Goal: Understand process/instructions

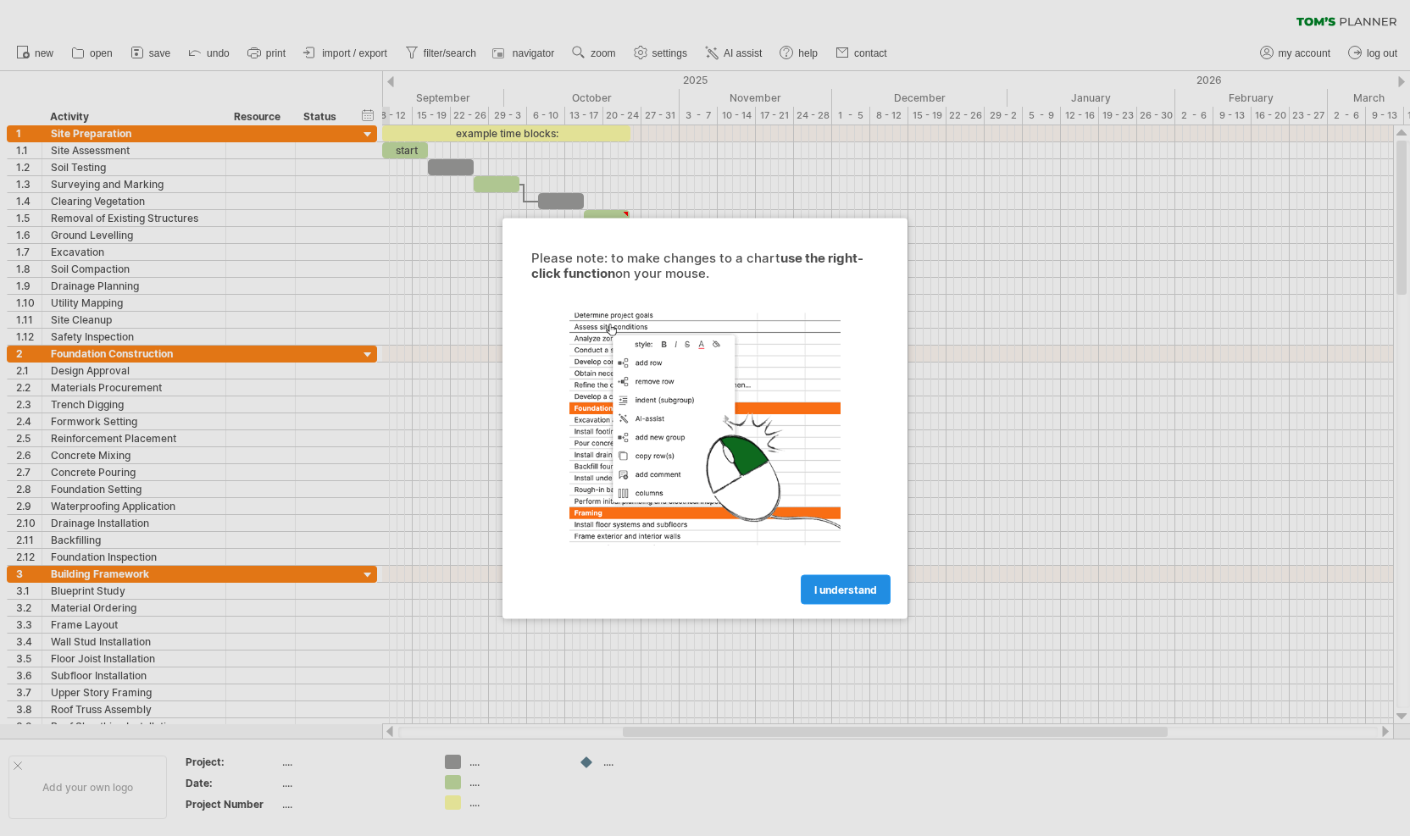
click at [866, 592] on span "I understand" at bounding box center [845, 589] width 63 height 13
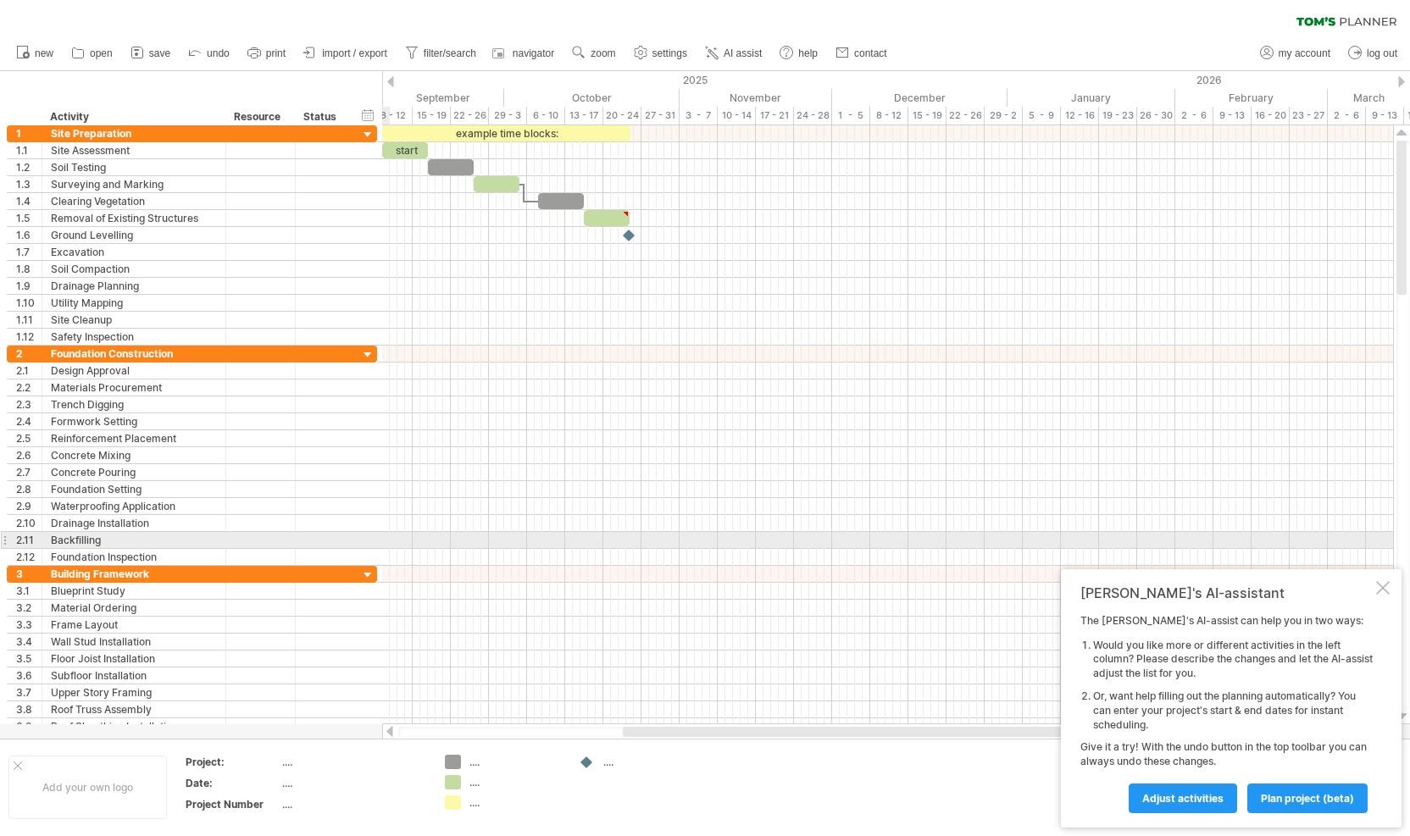
click at [1409, 546] on div at bounding box center [1403, 425] width 14 height 568
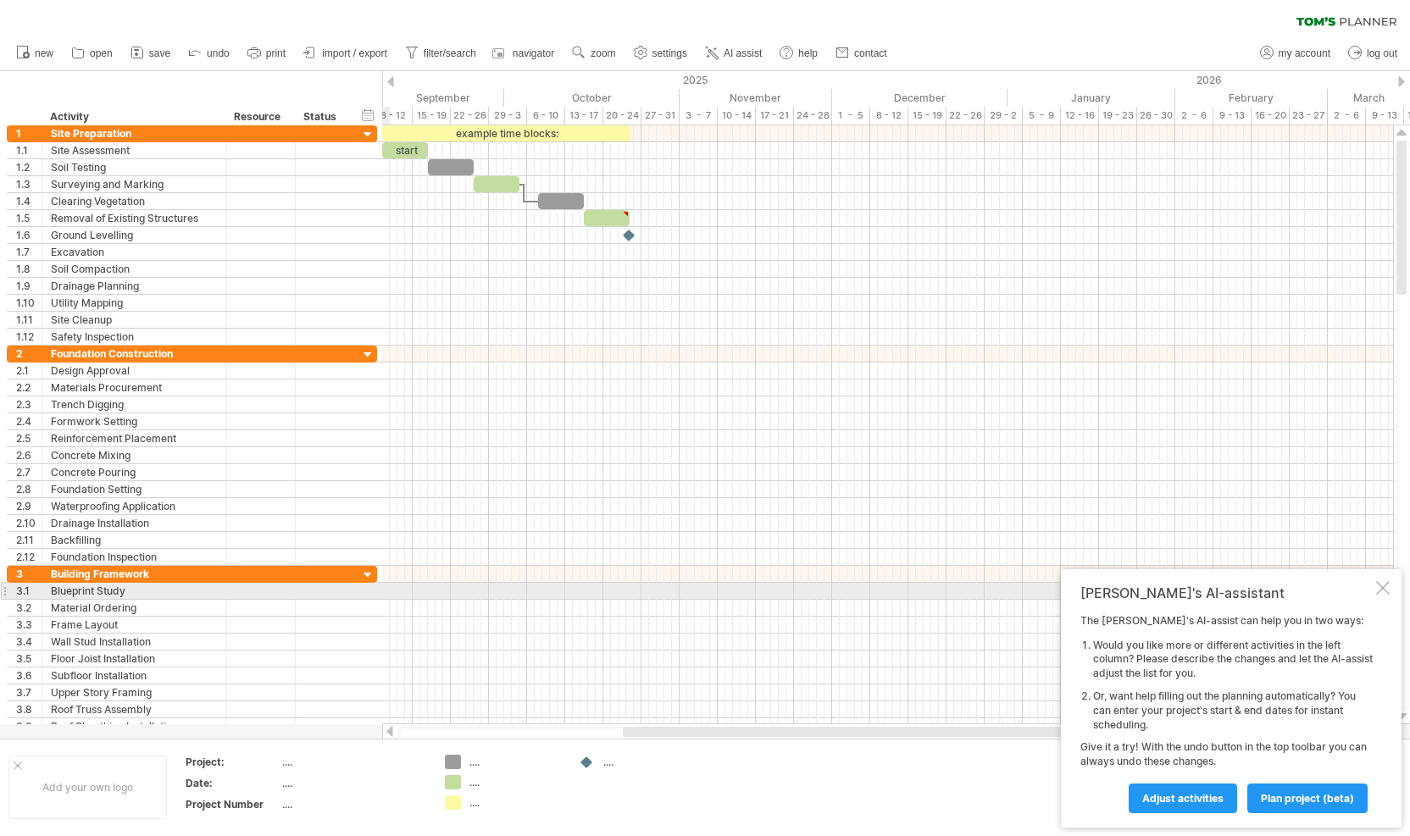
click at [1384, 589] on div at bounding box center [1383, 588] width 14 height 14
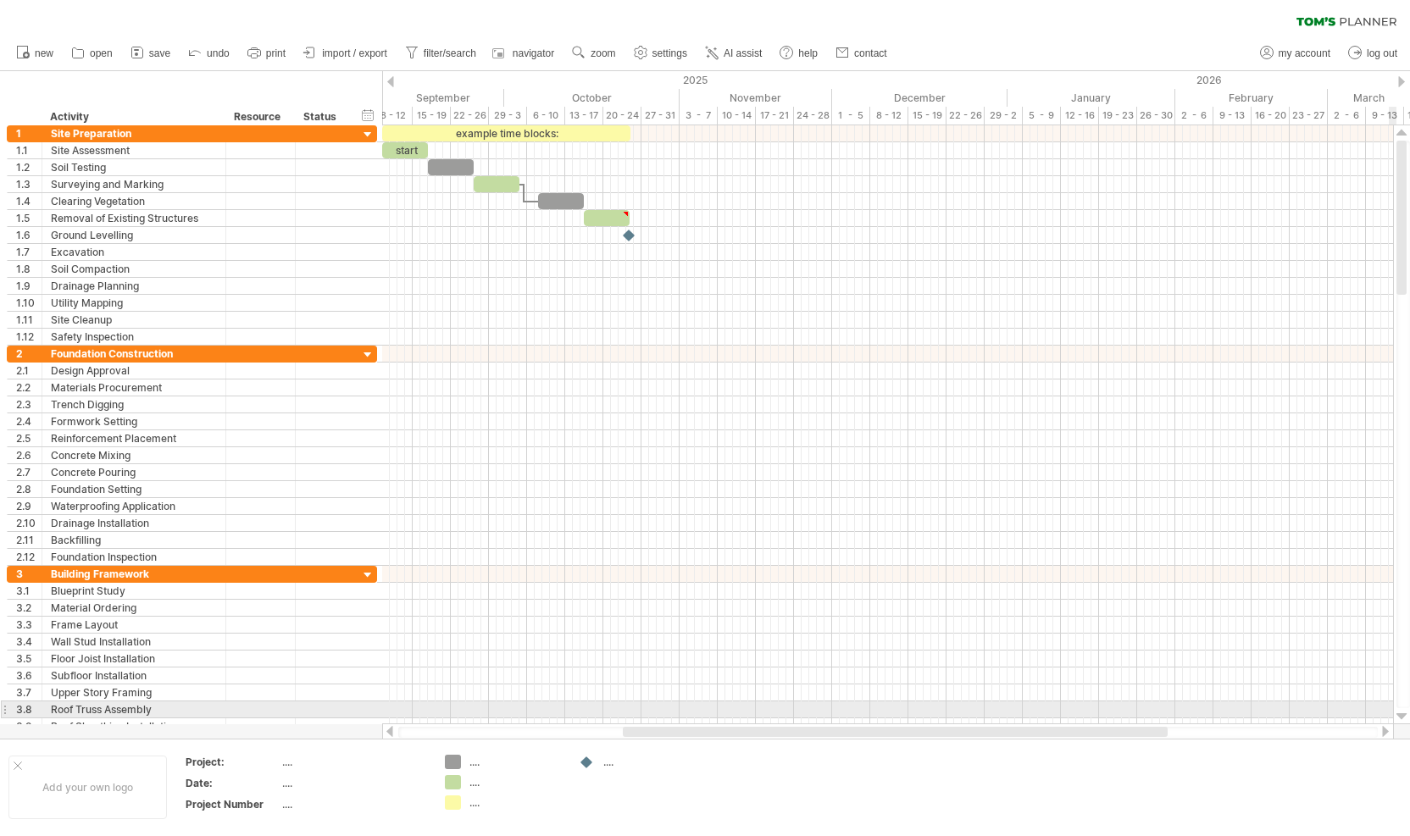
click at [1400, 716] on div at bounding box center [1401, 717] width 11 height 14
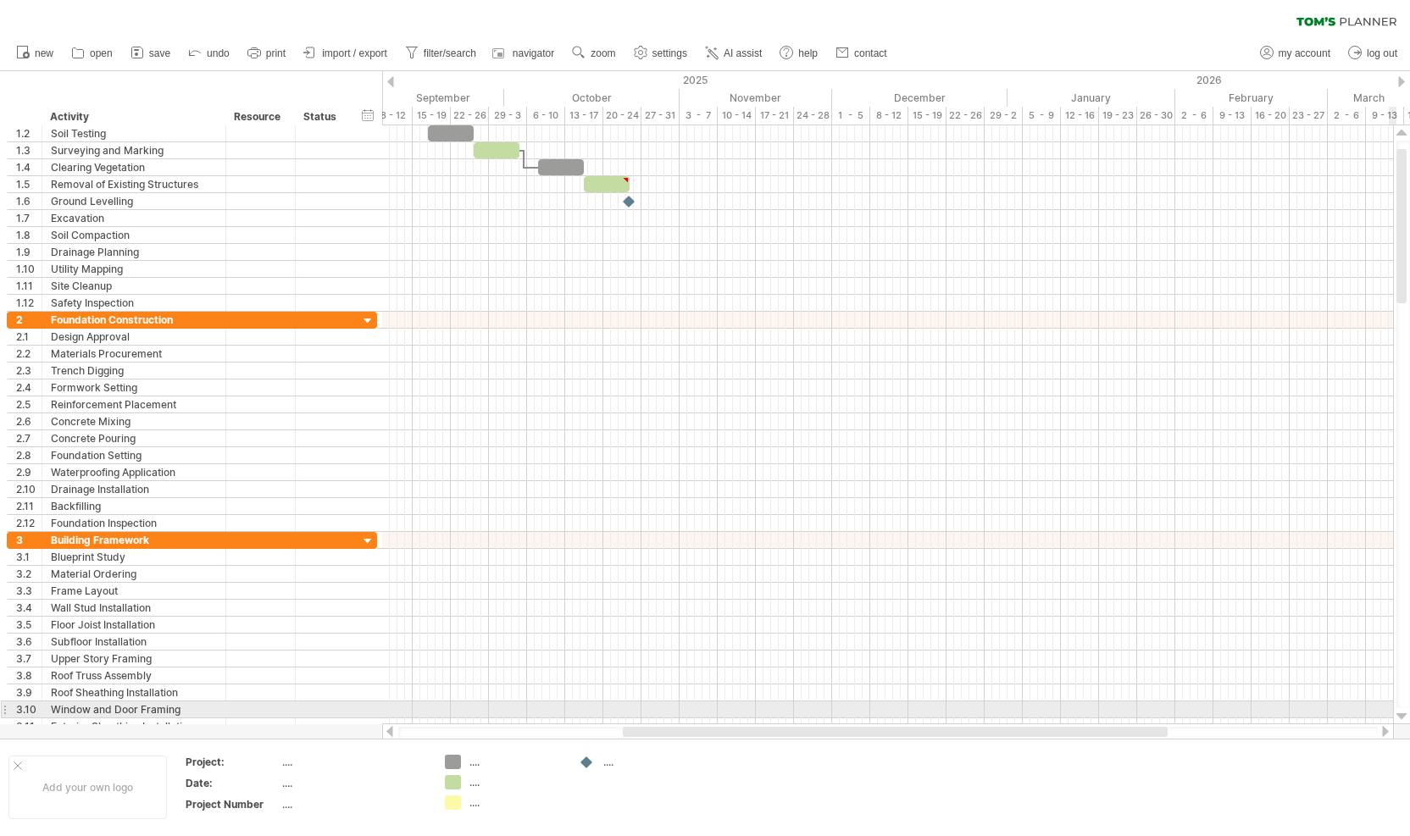
click at [1402, 714] on div at bounding box center [1401, 717] width 11 height 14
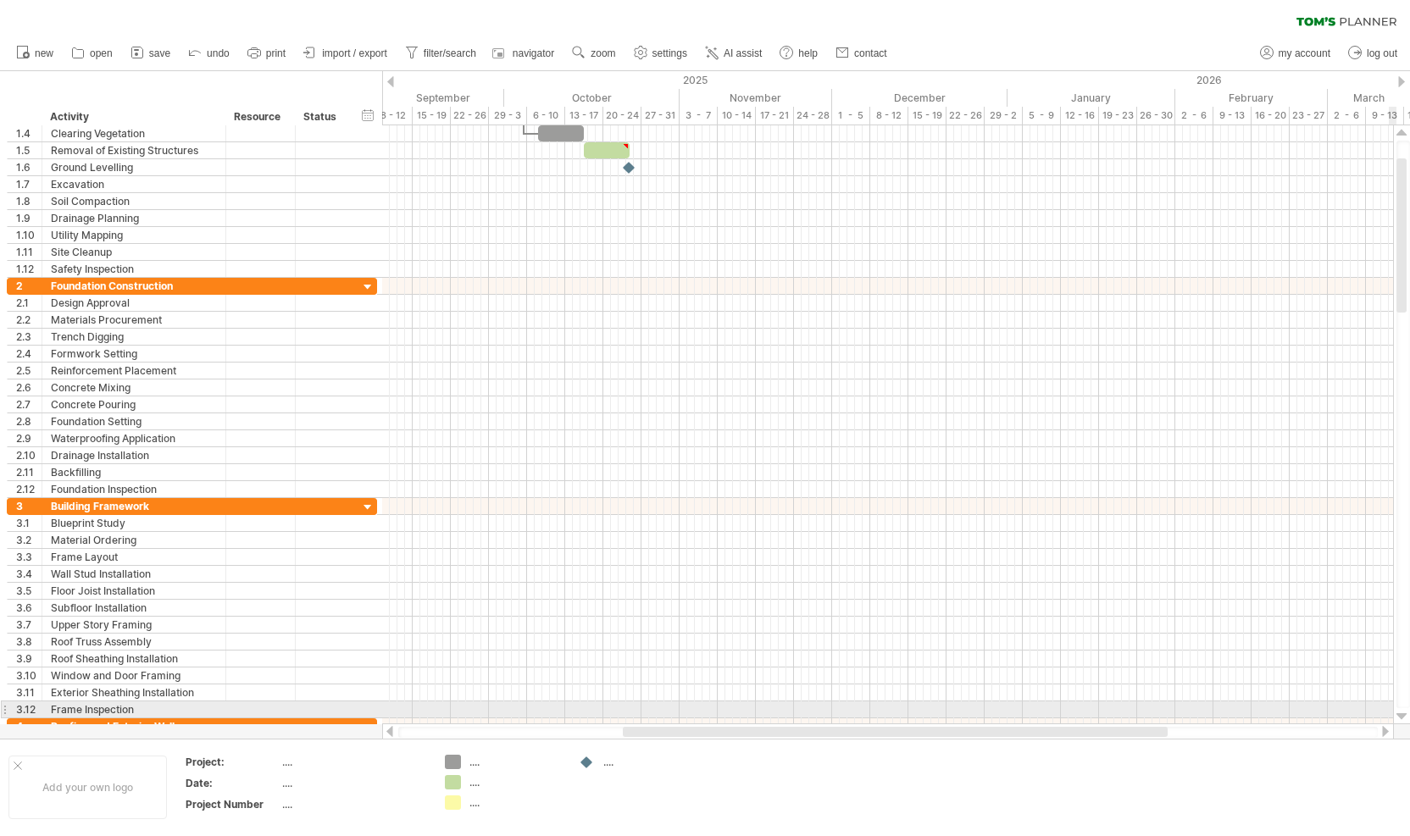
click at [1402, 716] on div at bounding box center [1401, 717] width 11 height 14
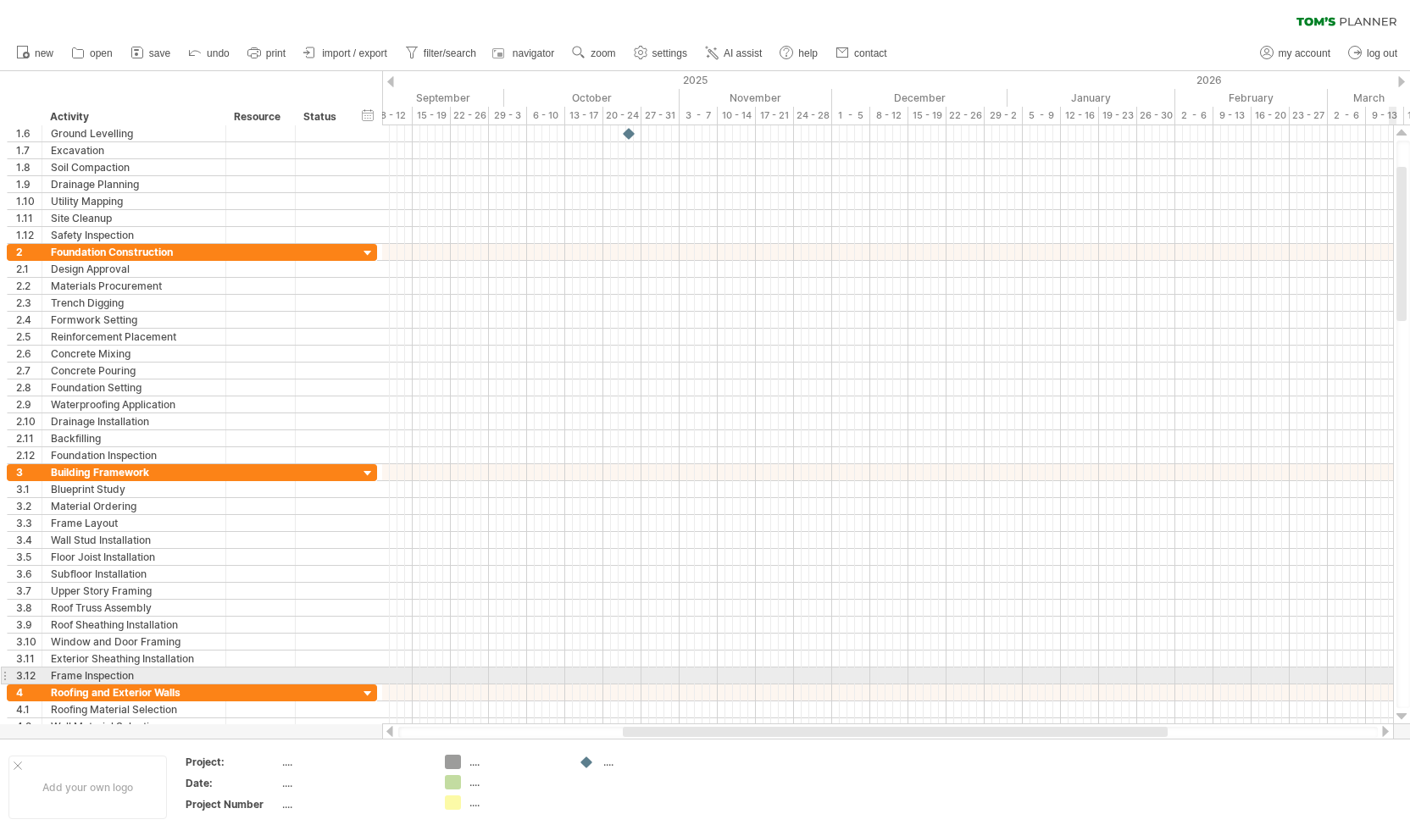
click at [1402, 716] on div at bounding box center [1401, 717] width 11 height 14
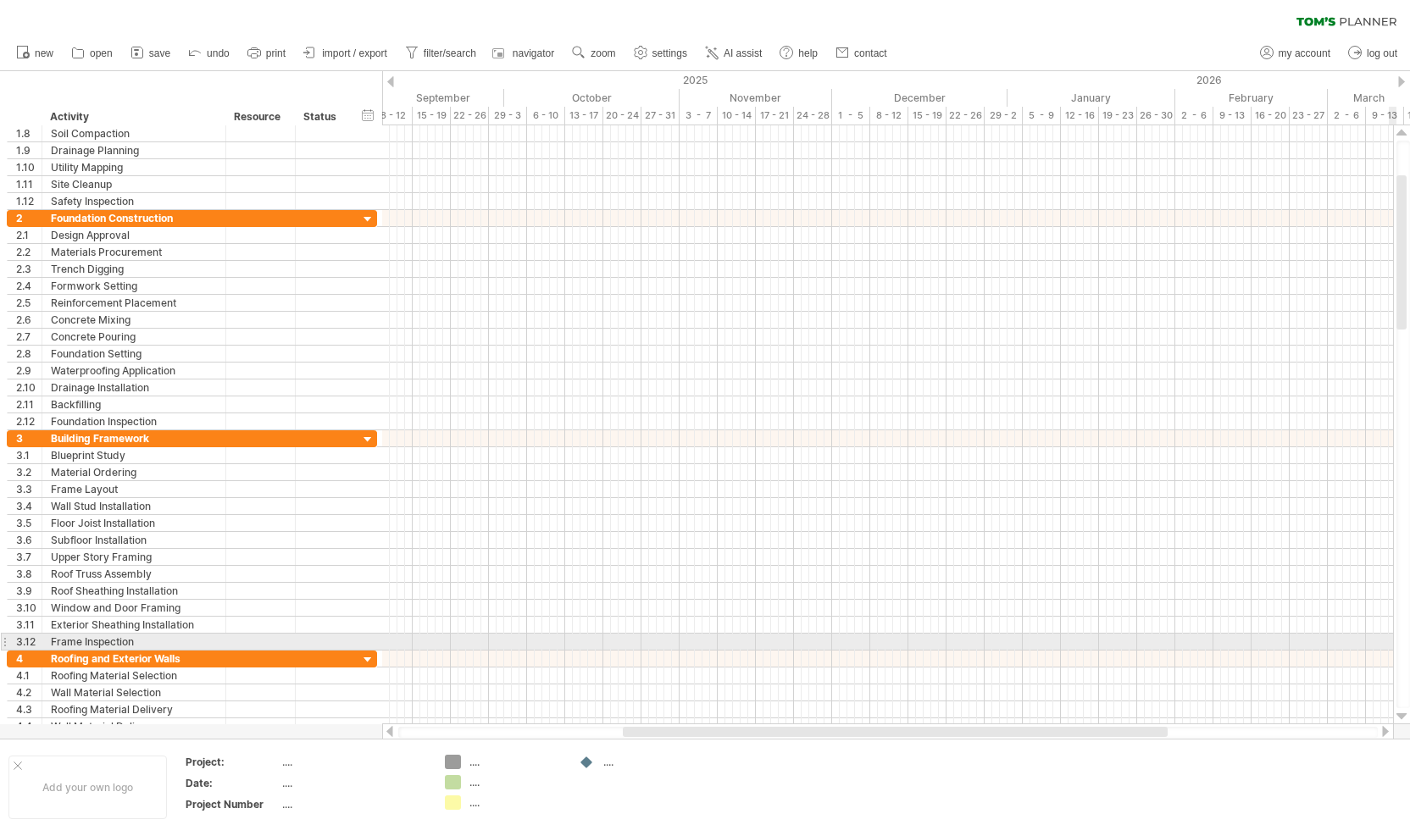
click at [1402, 716] on div at bounding box center [1401, 717] width 11 height 14
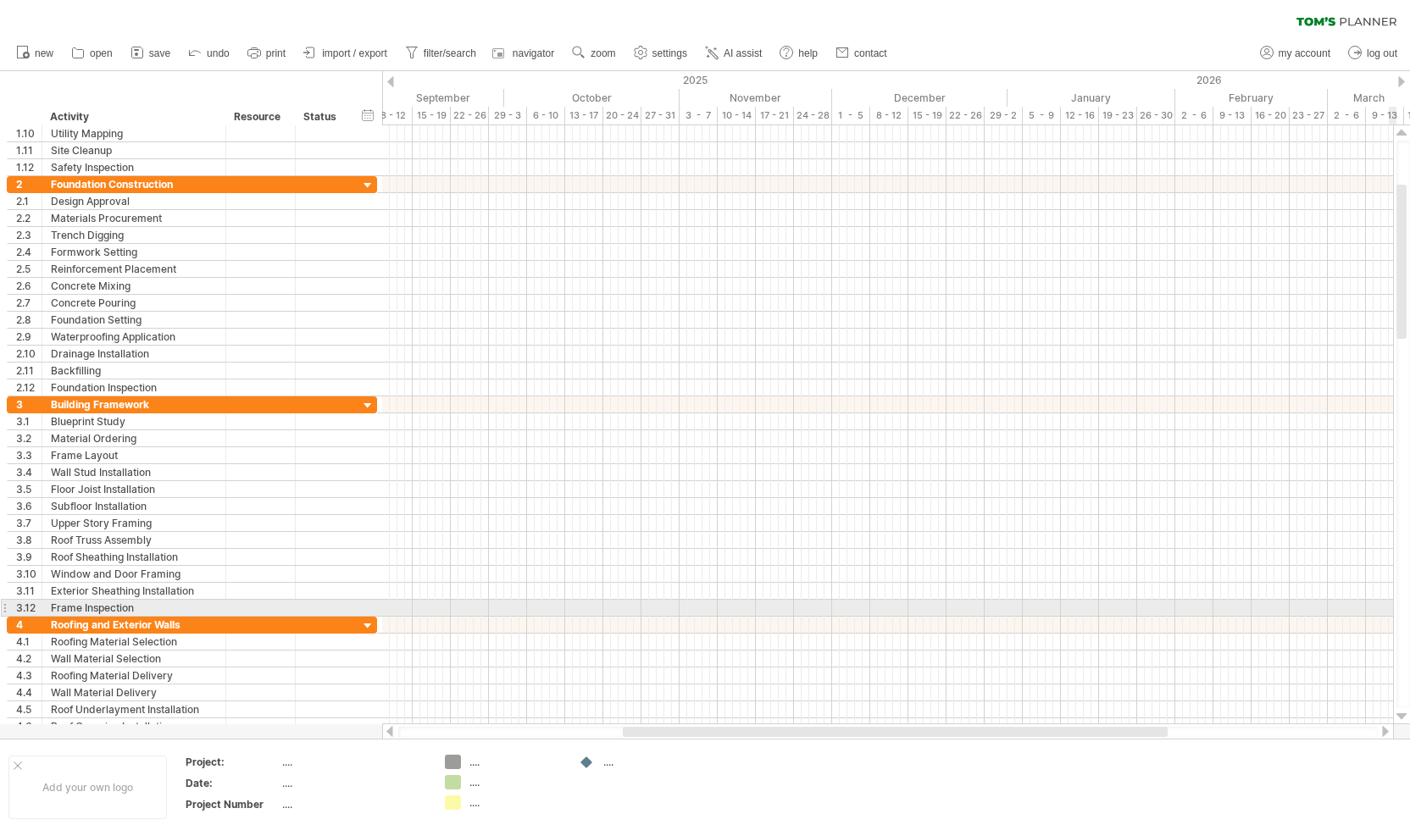
click at [1402, 716] on div at bounding box center [1401, 717] width 11 height 14
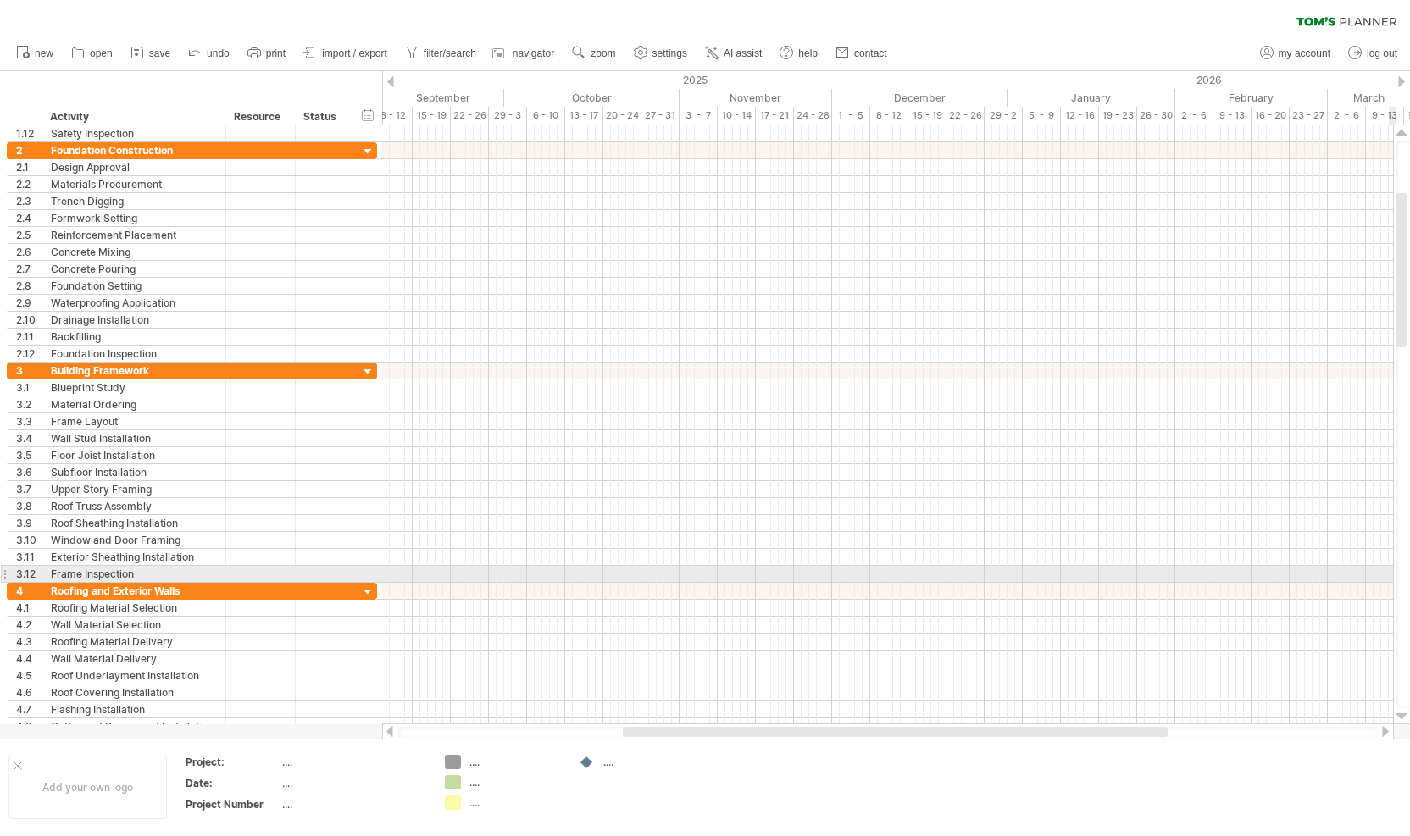
click at [1402, 716] on div at bounding box center [1401, 717] width 11 height 14
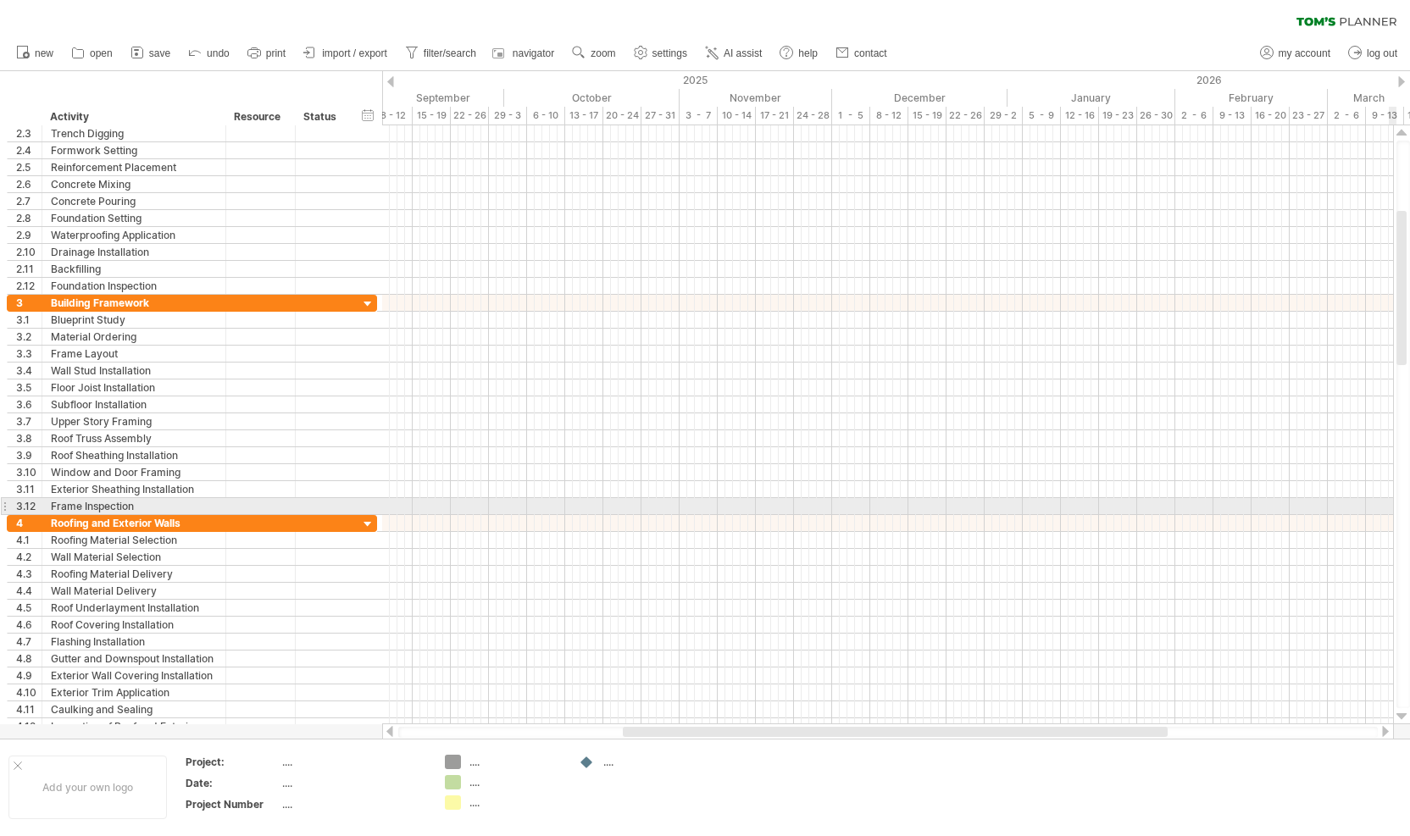
click at [1402, 716] on div at bounding box center [1401, 717] width 11 height 14
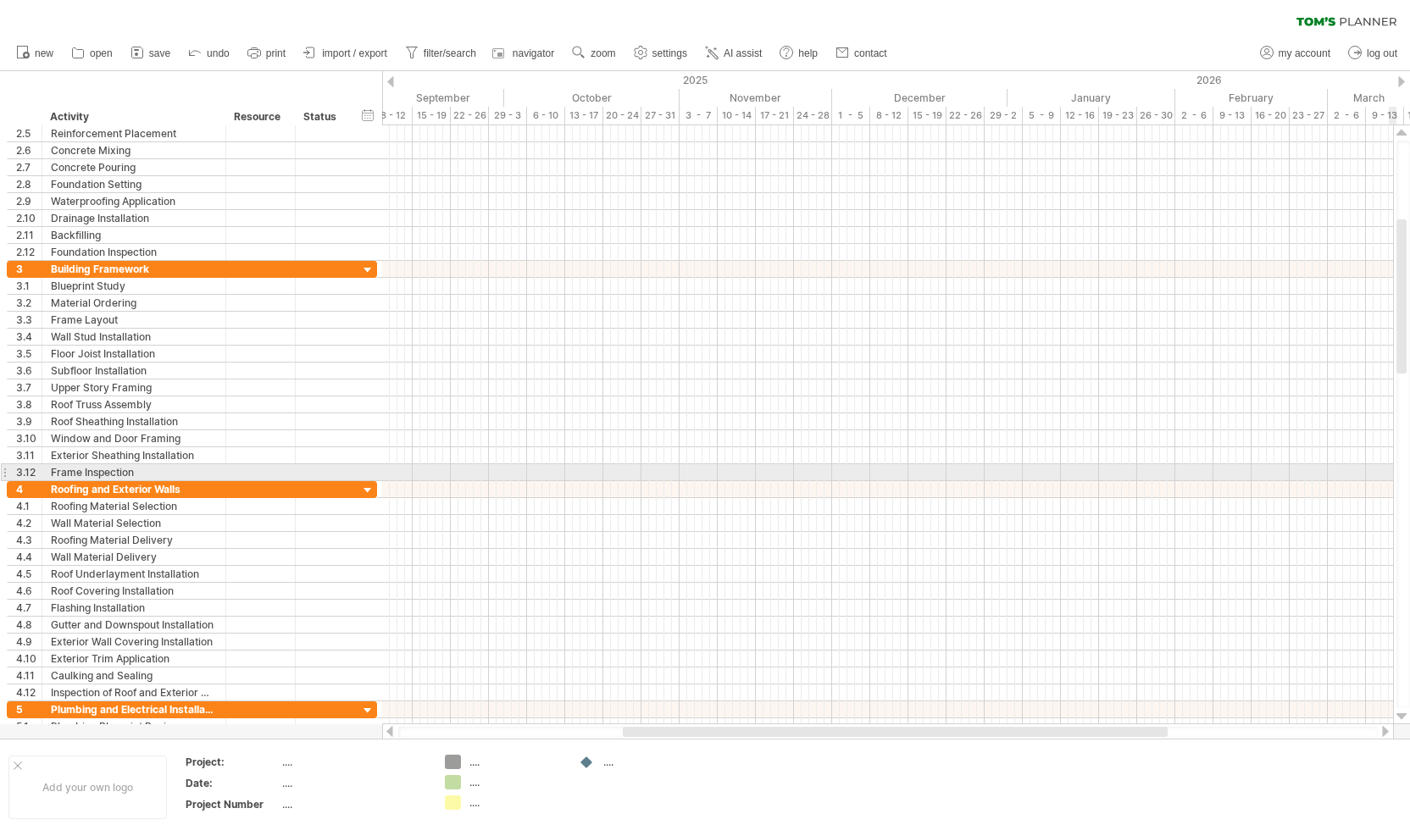
click at [1402, 716] on div at bounding box center [1401, 717] width 11 height 14
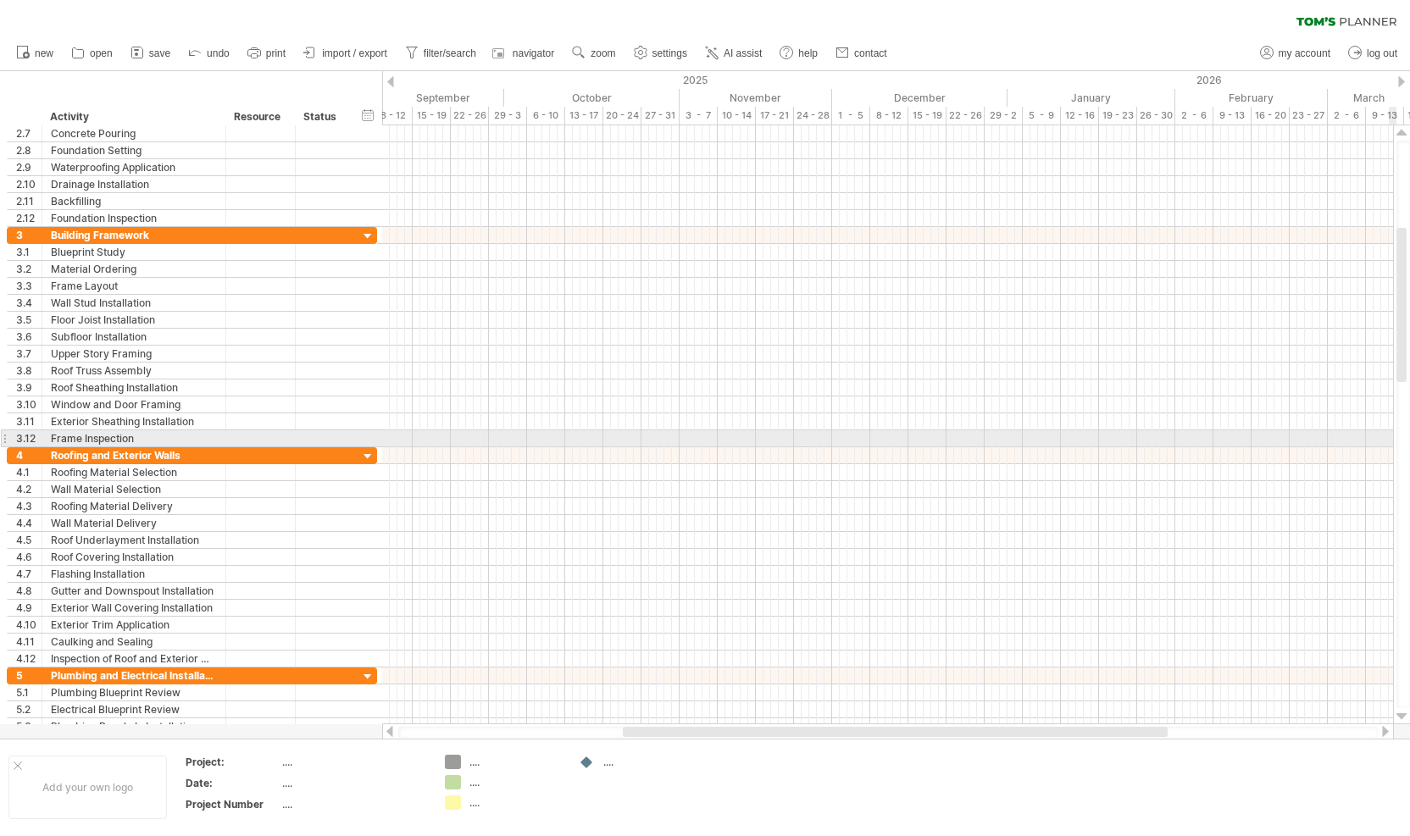
click at [1402, 716] on div at bounding box center [1401, 717] width 11 height 14
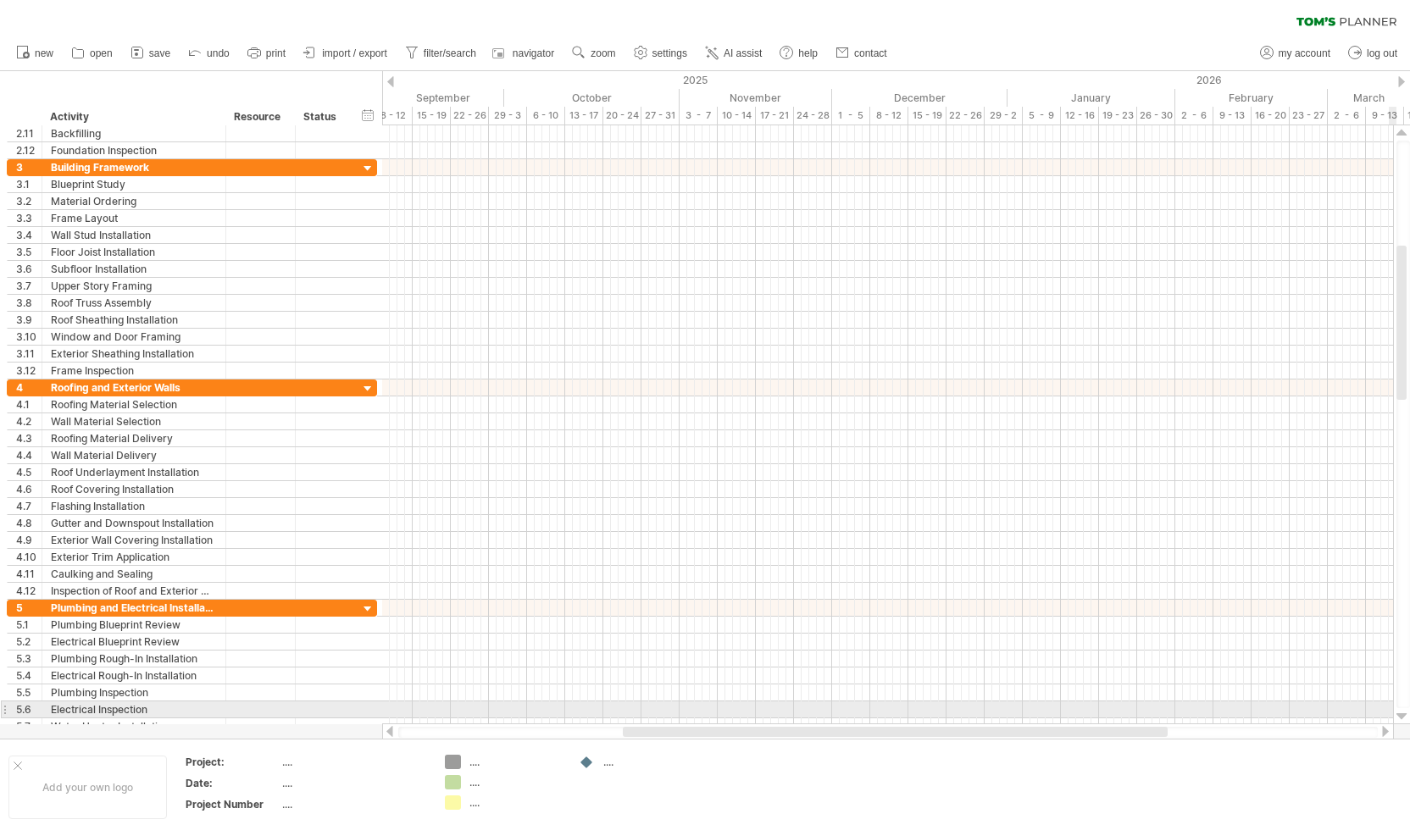
click at [1398, 716] on div at bounding box center [1401, 717] width 11 height 14
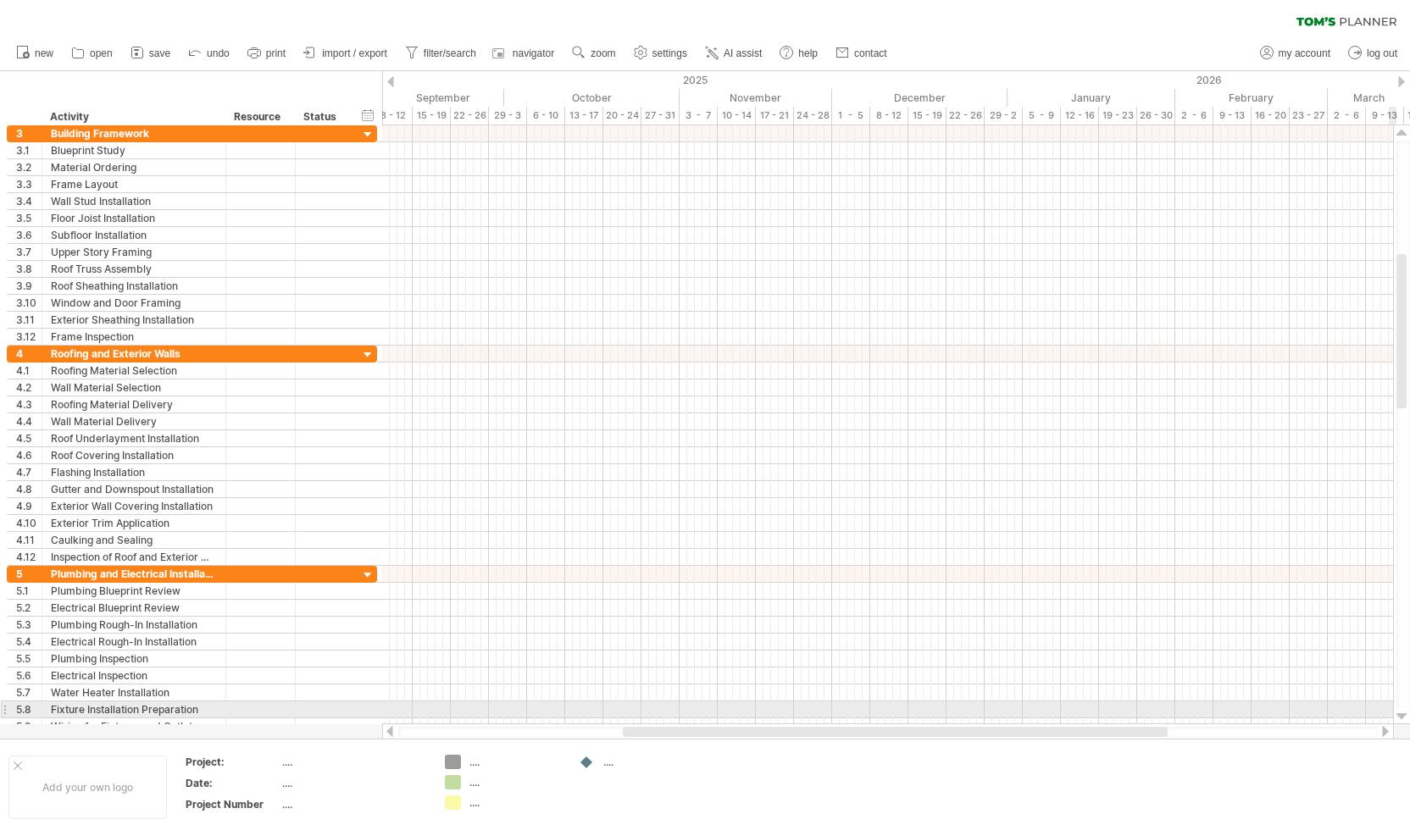
click at [1403, 716] on div at bounding box center [1401, 717] width 11 height 14
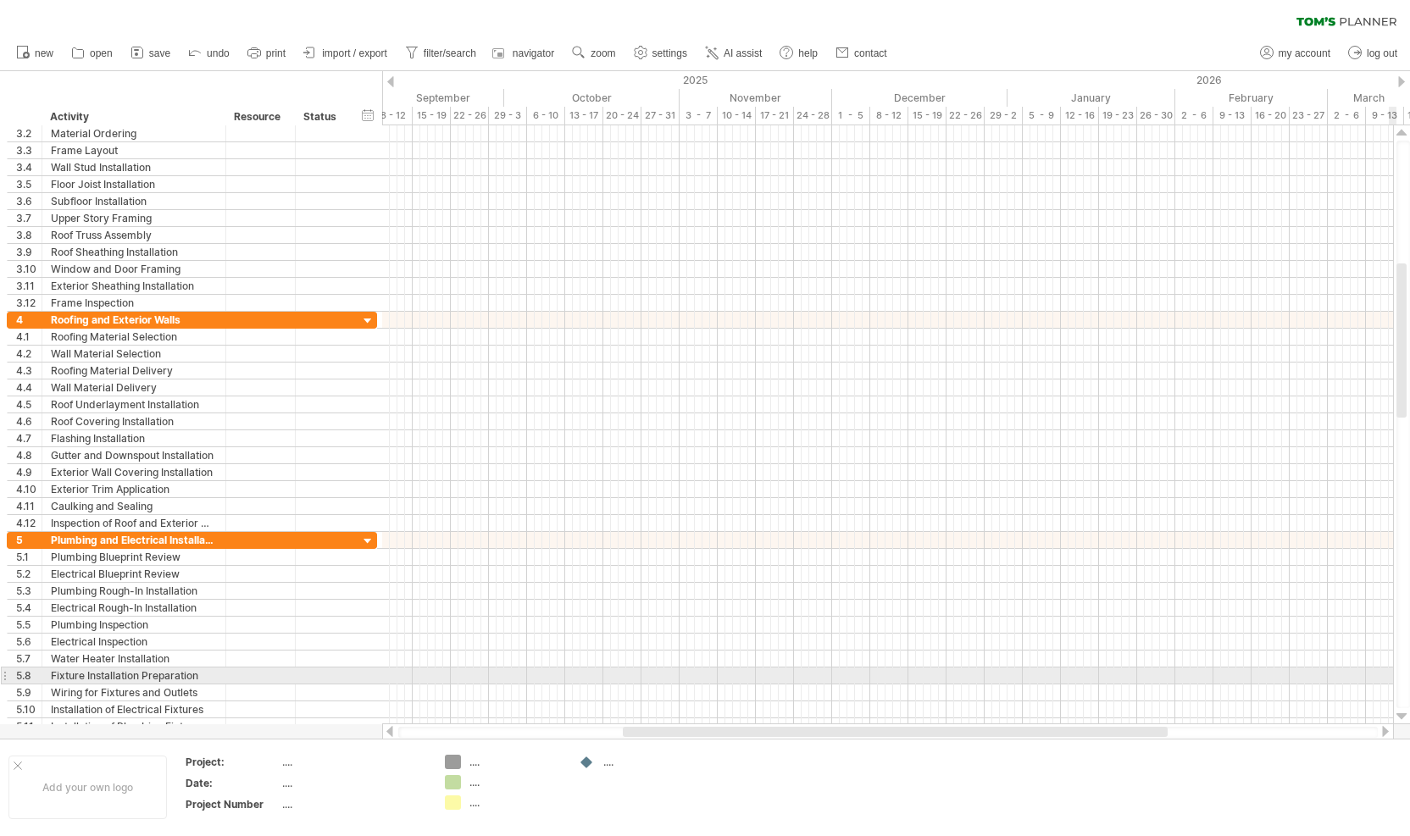
click at [1403, 716] on div at bounding box center [1401, 717] width 11 height 14
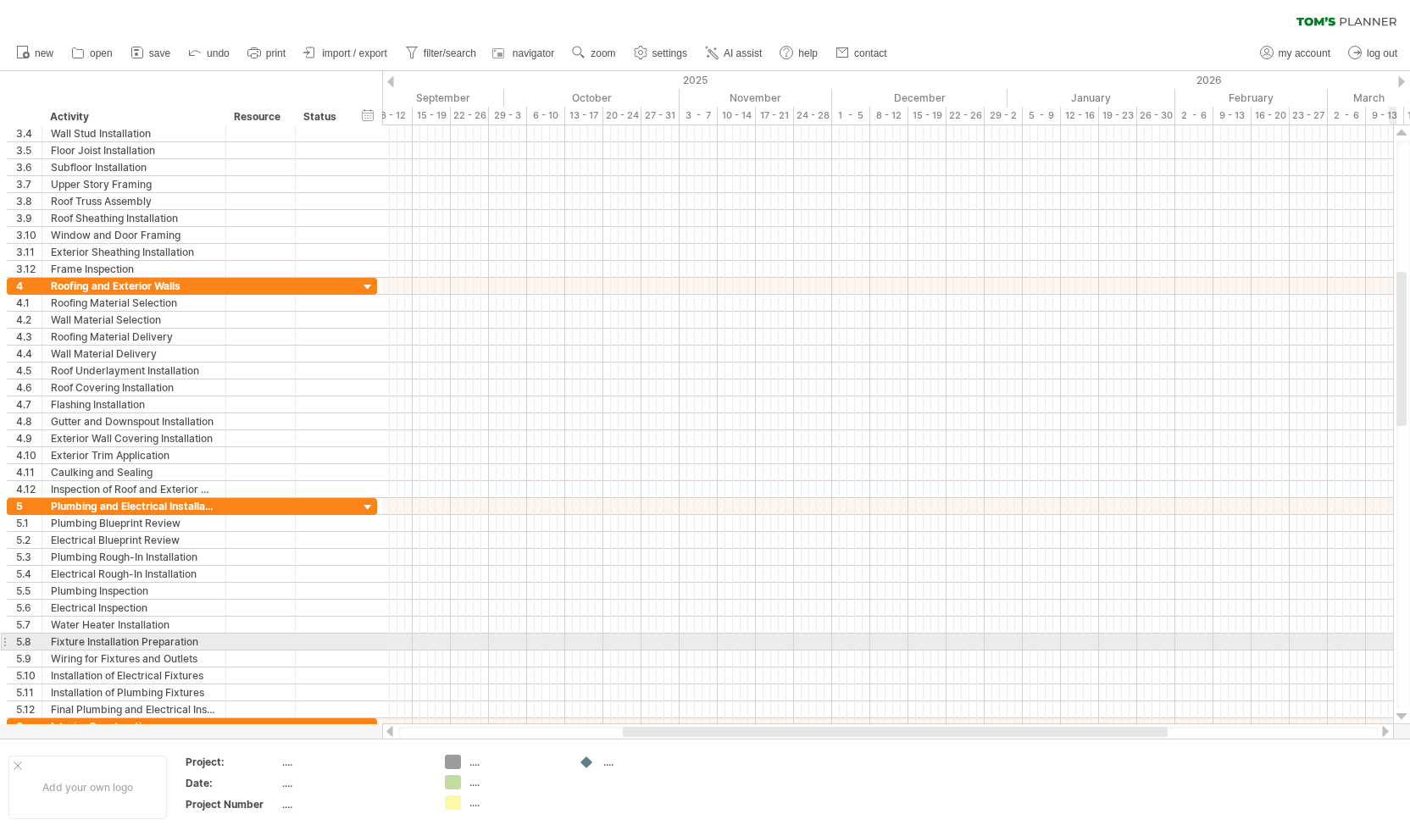
click at [1403, 716] on div at bounding box center [1401, 717] width 11 height 14
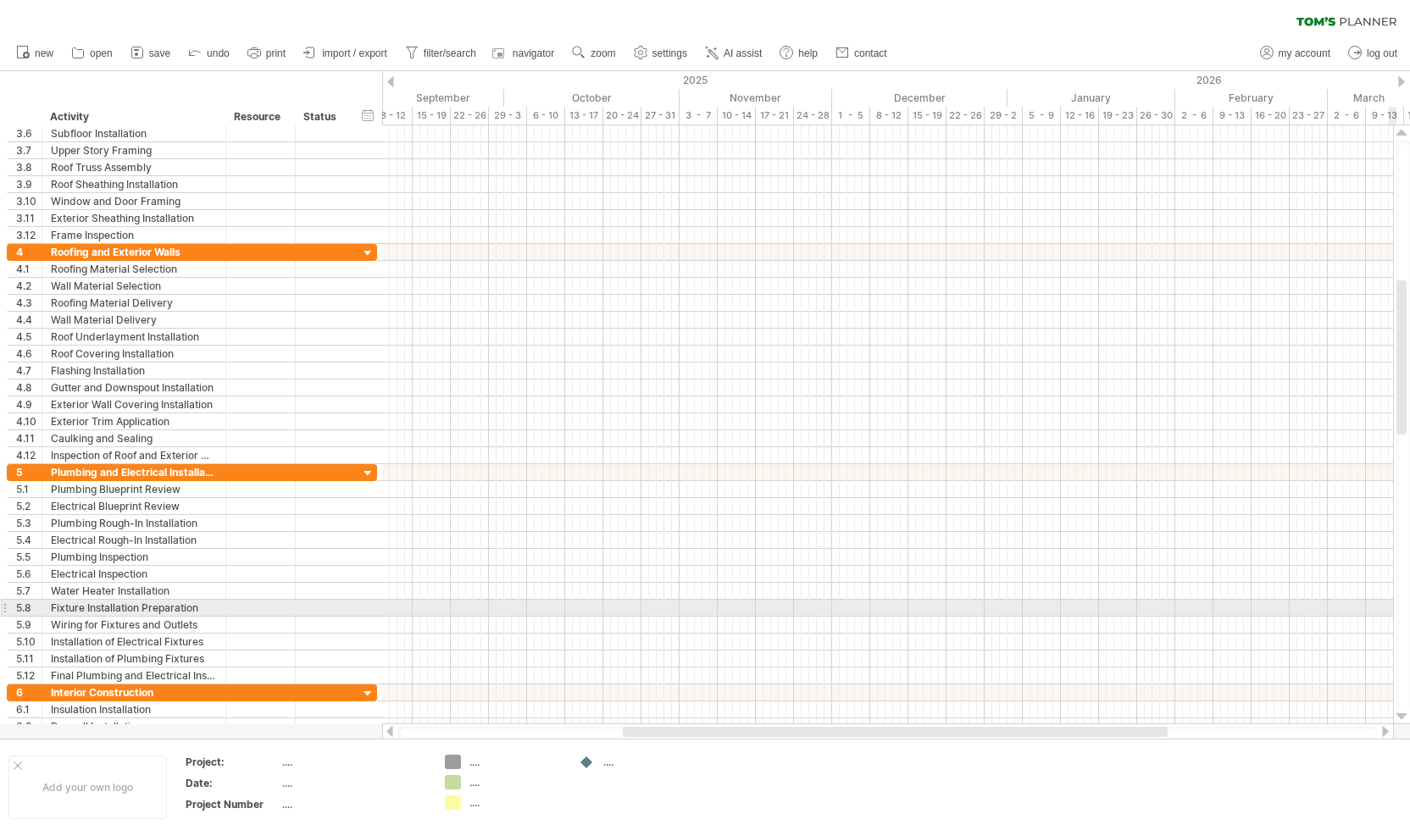
click at [1403, 716] on div at bounding box center [1401, 717] width 11 height 14
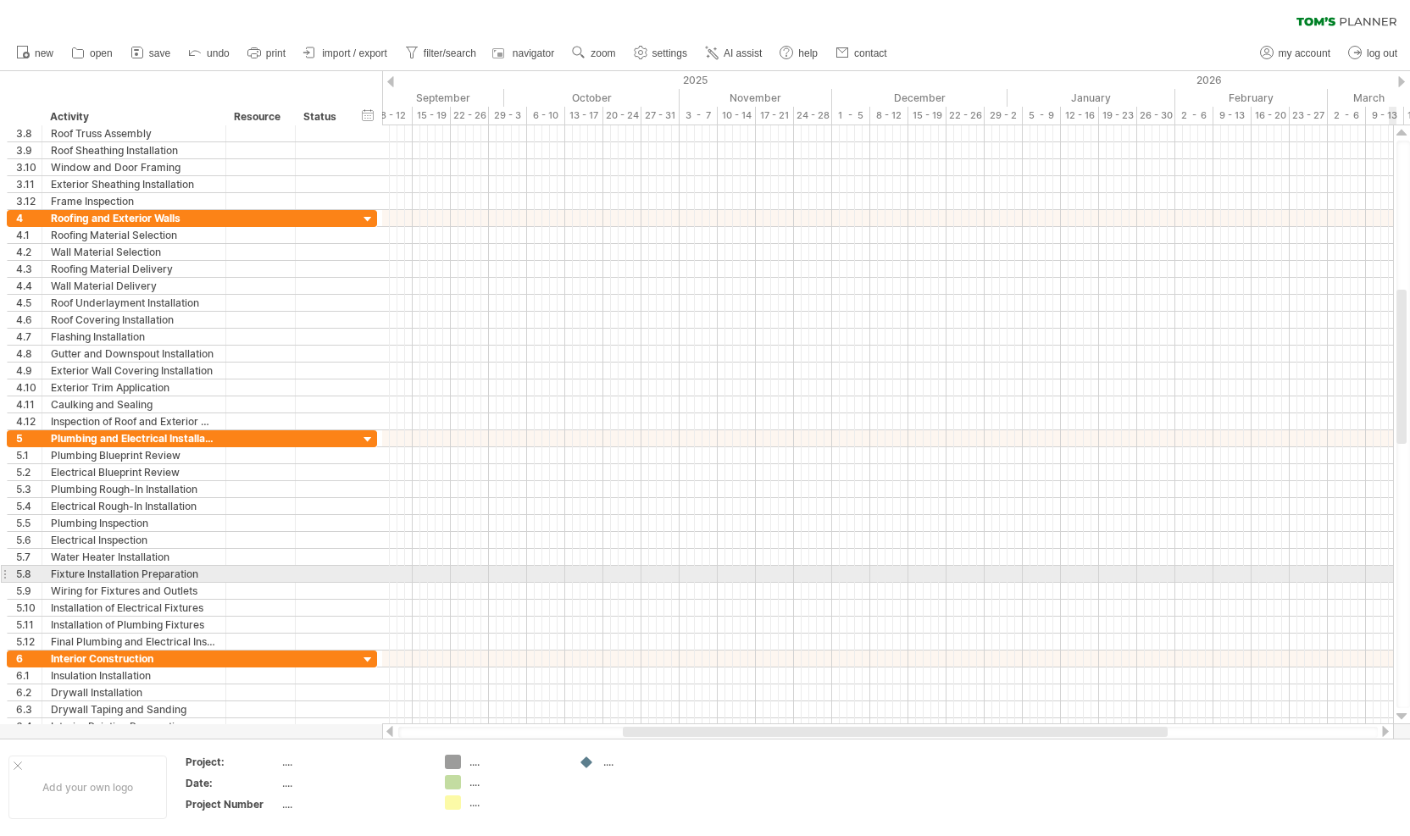
click at [1403, 716] on div at bounding box center [1401, 717] width 11 height 14
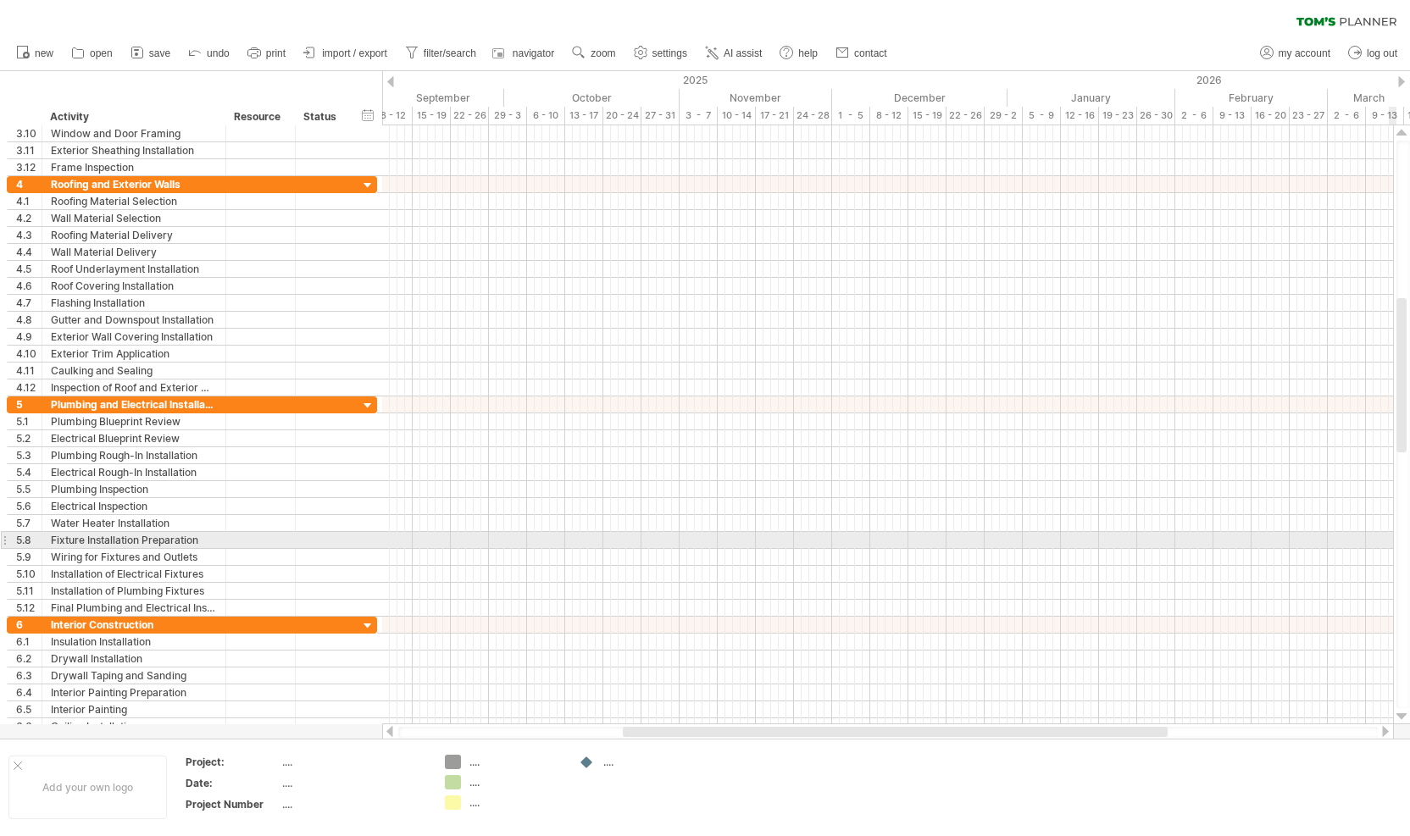
click at [1403, 716] on div at bounding box center [1401, 717] width 11 height 14
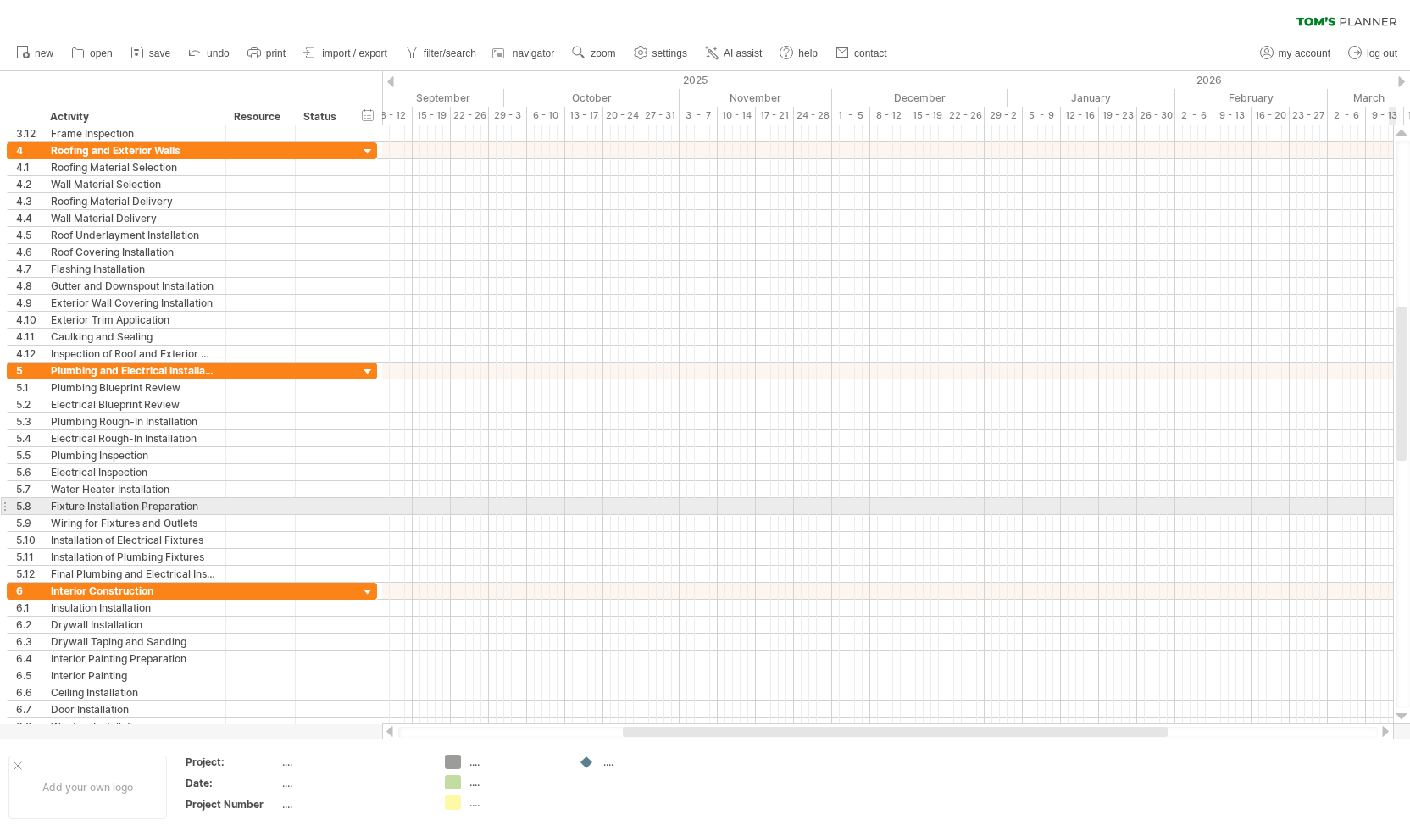
click at [1403, 716] on div at bounding box center [1401, 717] width 11 height 14
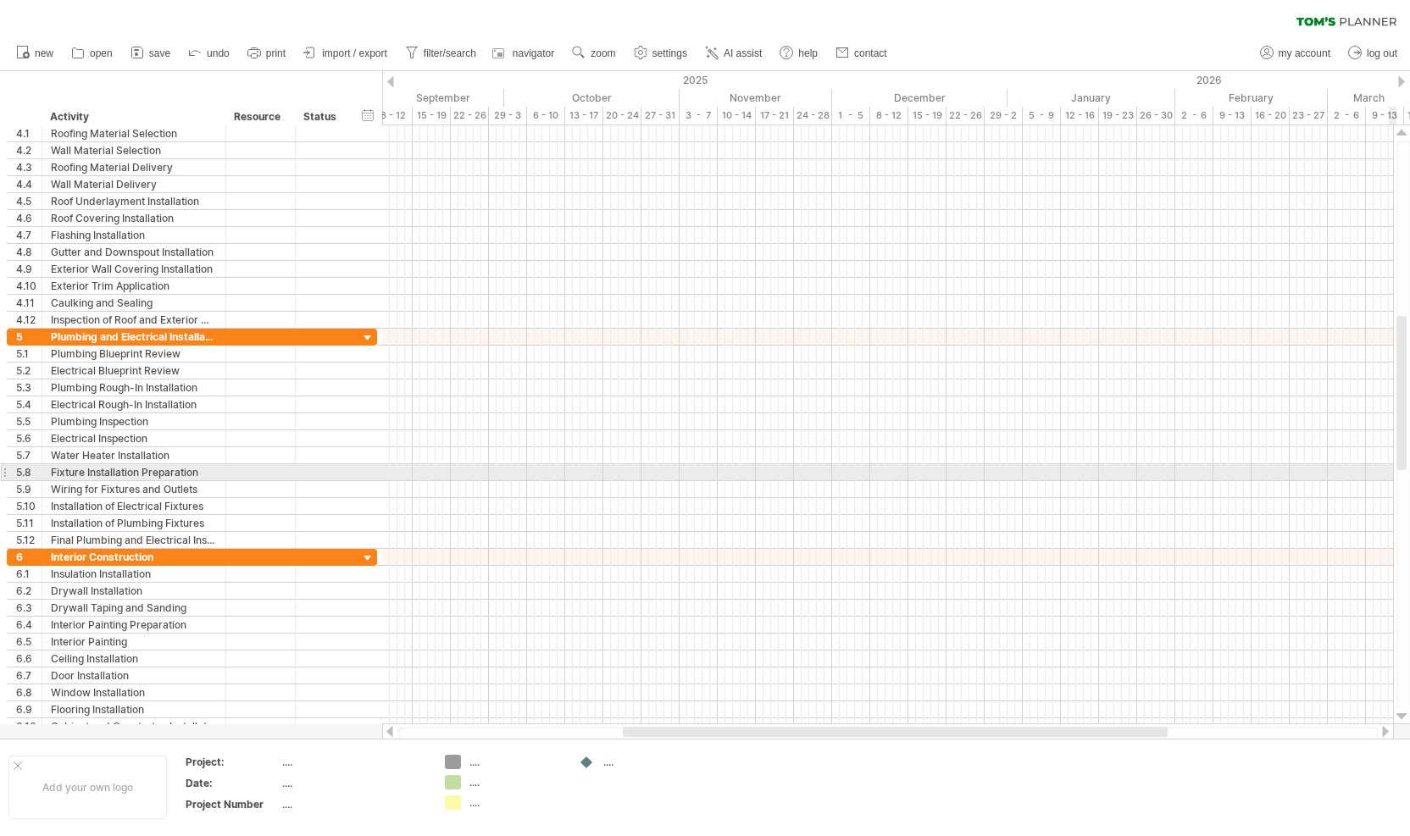
click at [1403, 716] on div at bounding box center [1401, 717] width 11 height 14
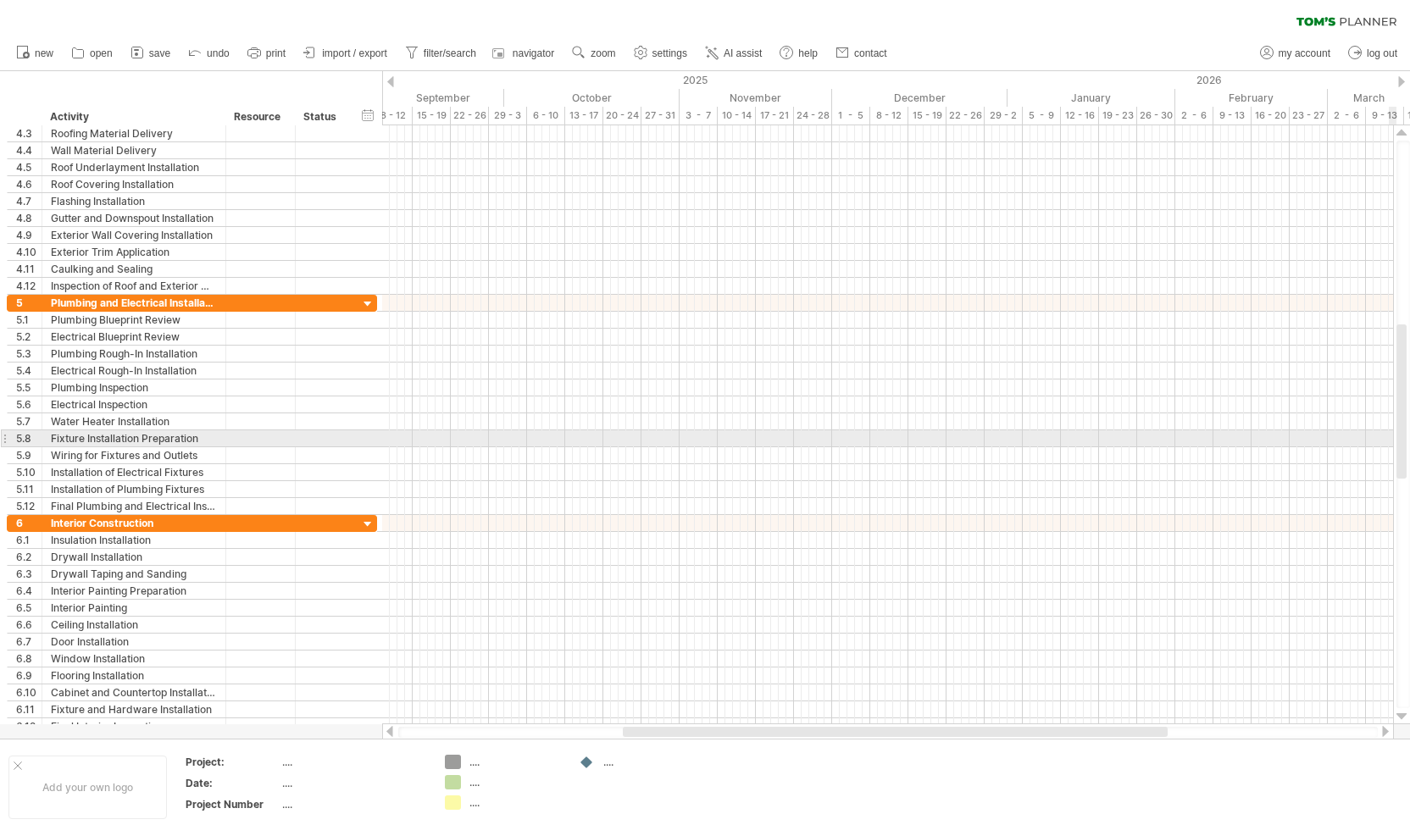
click at [1403, 716] on div at bounding box center [1401, 717] width 11 height 14
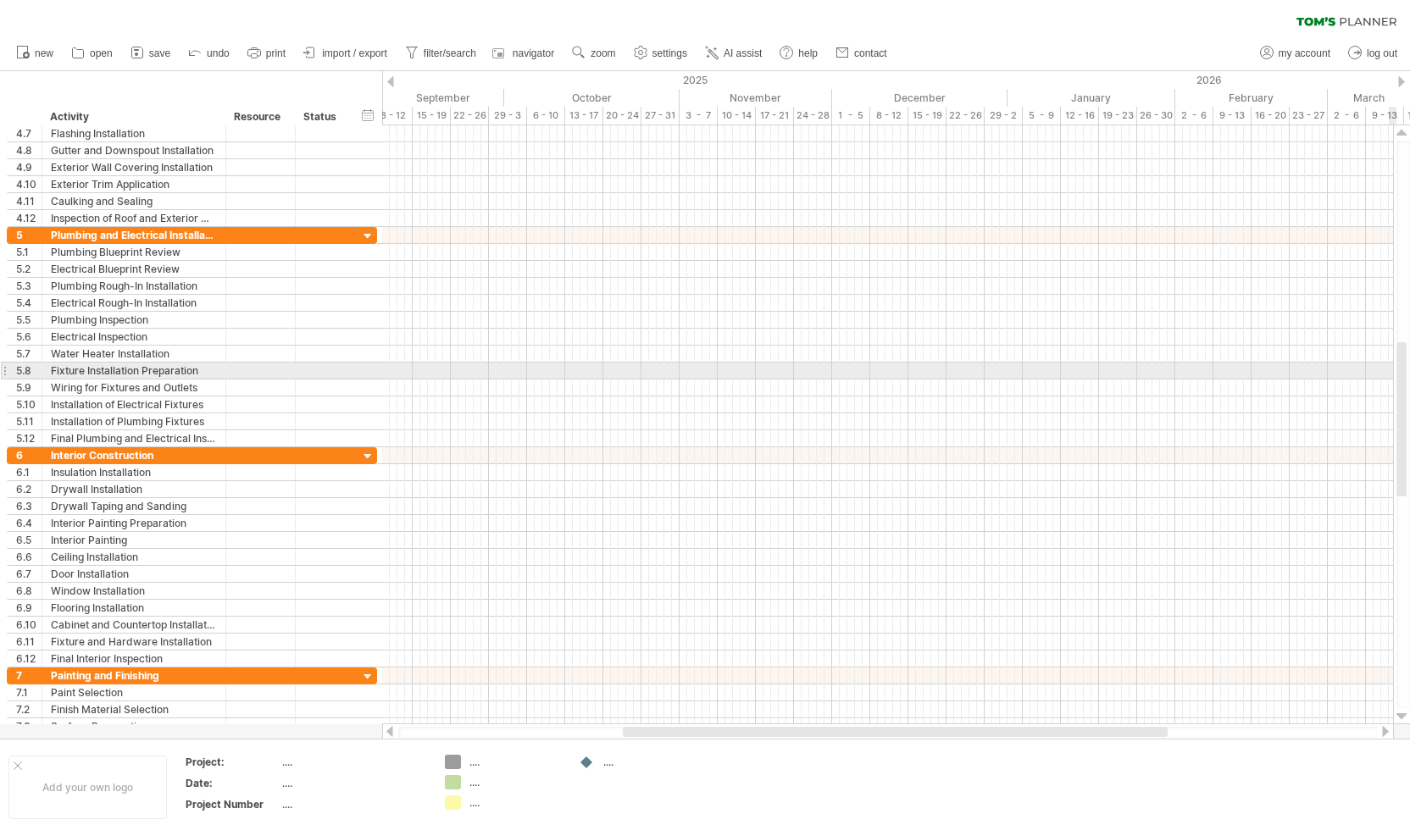
click at [1403, 716] on div at bounding box center [1401, 717] width 11 height 14
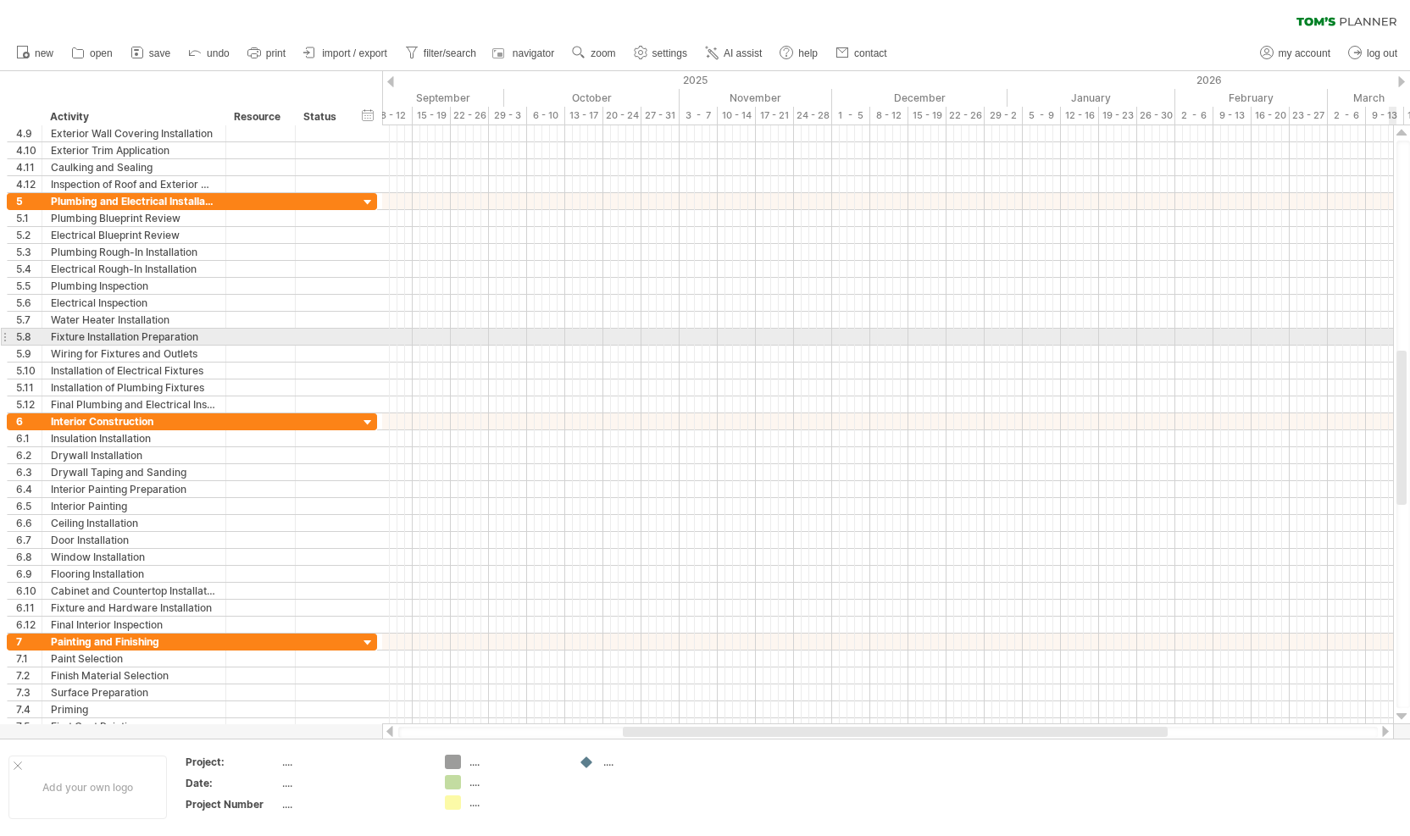
click at [1403, 716] on div at bounding box center [1401, 717] width 11 height 14
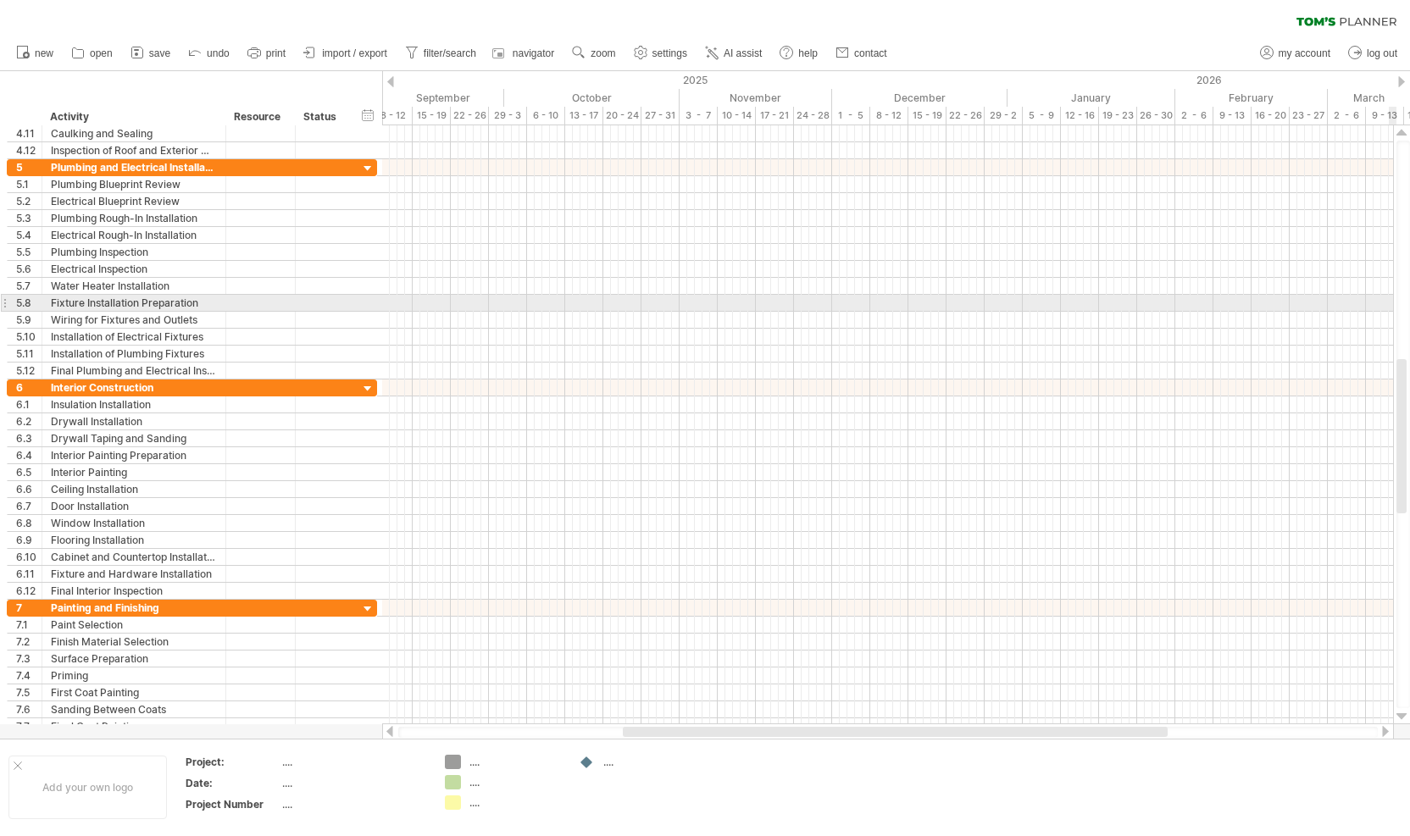
click at [1403, 716] on div at bounding box center [1401, 717] width 11 height 14
